Goal: Information Seeking & Learning: Learn about a topic

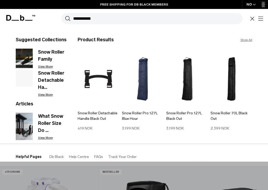
click at [103, 19] on input "**********" at bounding box center [158, 18] width 170 height 11
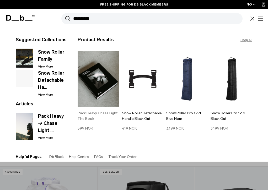
type input "**********"
click at [103, 71] on img at bounding box center [99, 79] width 42 height 56
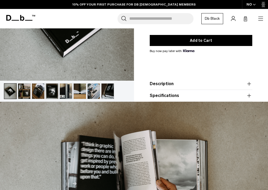
scroll to position [133, 0]
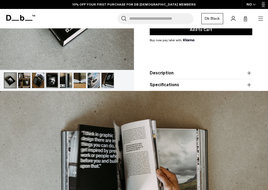
click at [183, 72] on button "Description" at bounding box center [201, 73] width 103 height 6
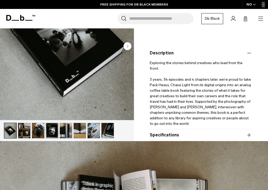
scroll to position [128, 0]
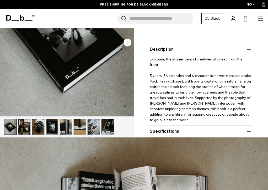
click at [184, 129] on button "Specifications" at bounding box center [201, 131] width 103 height 6
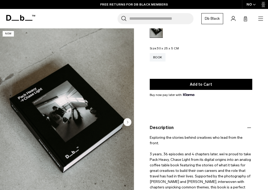
scroll to position [0, 0]
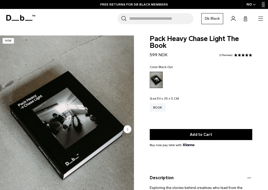
click at [175, 22] on input "Search for Bags, Luggage..." at bounding box center [161, 18] width 64 height 11
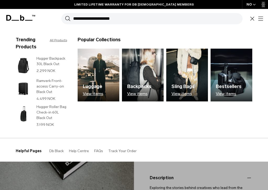
type input "**********"
click at [65, 16] on button "Search" at bounding box center [68, 19] width 6 height 6
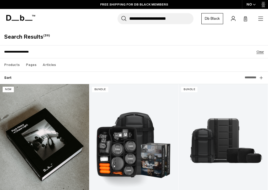
click at [263, 21] on icon "button" at bounding box center [261, 18] width 6 height 6
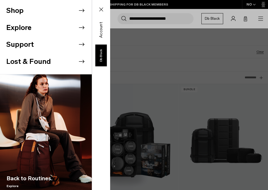
click at [71, 43] on li "Support" at bounding box center [49, 44] width 86 height 17
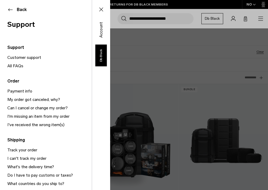
click at [11, 12] on button "Back" at bounding box center [45, 10] width 77 height 6
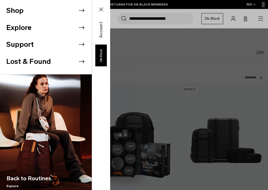
click at [76, 28] on li "Explore" at bounding box center [49, 27] width 86 height 17
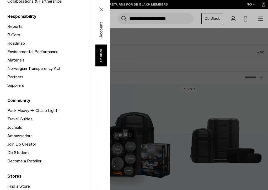
scroll to position [123, 0]
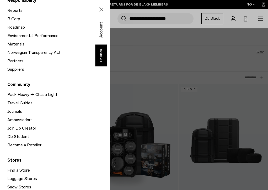
click at [33, 95] on link "Pack Heavy → Chase Light" at bounding box center [49, 94] width 85 height 8
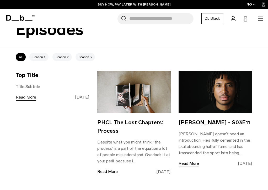
scroll to position [314, 0]
